Goal: Task Accomplishment & Management: Manage account settings

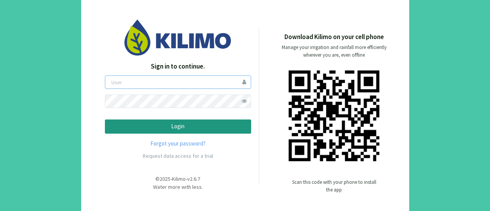
click at [220, 83] on input "email" at bounding box center [178, 81] width 146 height 13
type input "[EMAIL_ADDRESS][DOMAIN_NAME]"
click at [243, 101] on span at bounding box center [244, 100] width 13 height 13
click at [105, 119] on button "Login" at bounding box center [178, 126] width 146 height 14
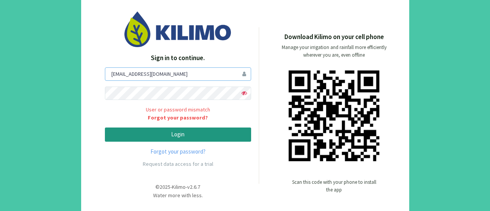
click at [168, 76] on input "[EMAIL_ADDRESS][DOMAIN_NAME]" at bounding box center [178, 73] width 146 height 13
drag, startPoint x: 169, startPoint y: 76, endPoint x: 97, endPoint y: 75, distance: 72.3
click at [97, 75] on div "Sign in to continue. [EMAIL_ADDRESS][DOMAIN_NAME] User or password mismatch For…" at bounding box center [177, 105] width 161 height 188
type input "mldavila"
click at [105, 127] on button "Login" at bounding box center [178, 134] width 146 height 14
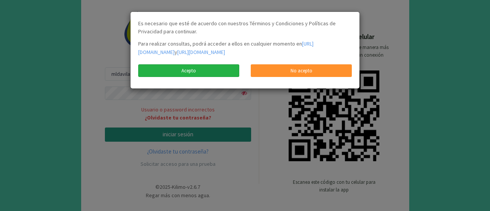
click at [181, 77] on link "Acepto" at bounding box center [188, 70] width 101 height 13
click at [216, 77] on link "Acepto" at bounding box center [188, 70] width 101 height 13
click at [175, 76] on link "Acepto" at bounding box center [188, 70] width 101 height 13
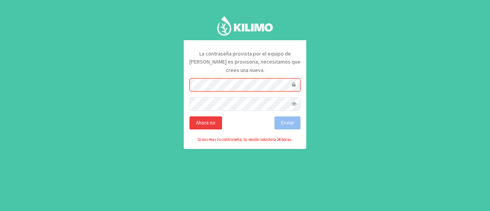
click at [207, 117] on div "Ahora no" at bounding box center [205, 122] width 33 height 13
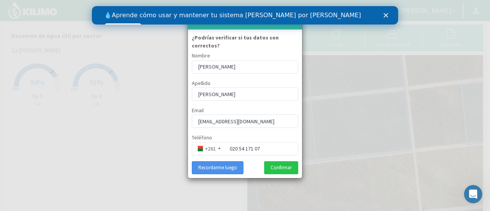
click at [226, 161] on button "Recordarme luego" at bounding box center [218, 167] width 52 height 13
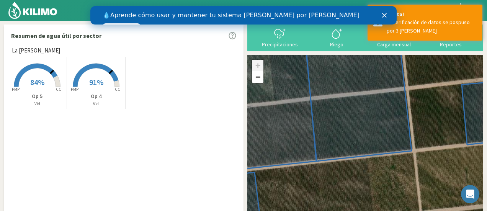
click at [384, 13] on icon "Cerrar" at bounding box center [384, 15] width 5 height 5
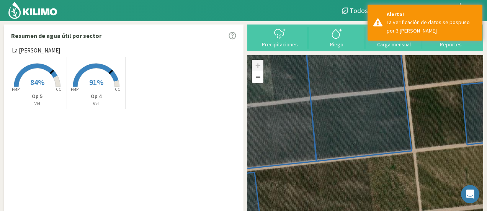
click at [330, 18] on div at bounding box center [165, 10] width 330 height 21
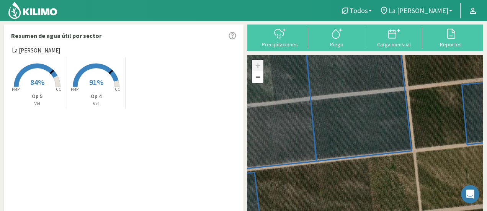
click at [450, 10] on b at bounding box center [450, 11] width 3 height 2
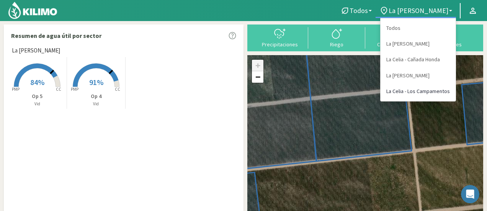
click at [434, 94] on link "La Celia - Los Campamentos" at bounding box center [417, 91] width 75 height 16
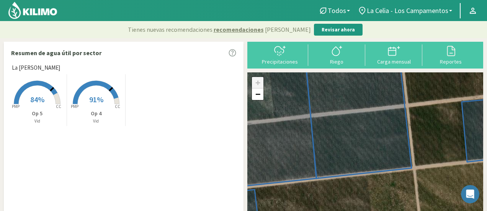
click at [257, 76] on div "+ − Leaflet | © Esri" at bounding box center [365, 162] width 236 height 181
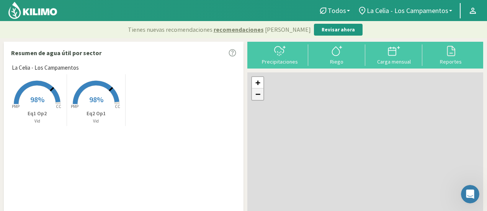
click at [258, 95] on link "−" at bounding box center [257, 93] width 11 height 11
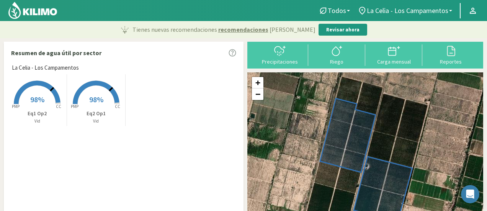
click at [259, 102] on div "+ − Leaflet | © Esri" at bounding box center [365, 162] width 236 height 181
click at [259, 98] on link "−" at bounding box center [257, 93] width 11 height 11
